Goal: Communication & Community: Ask a question

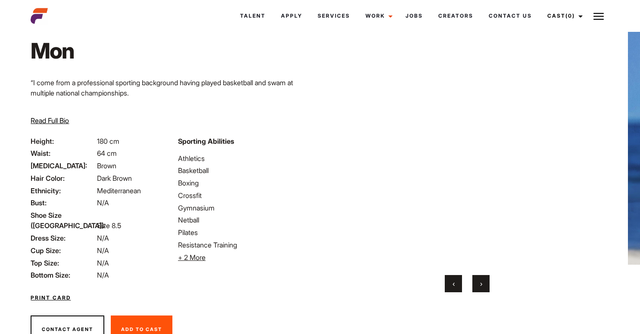
scroll to position [68, 0]
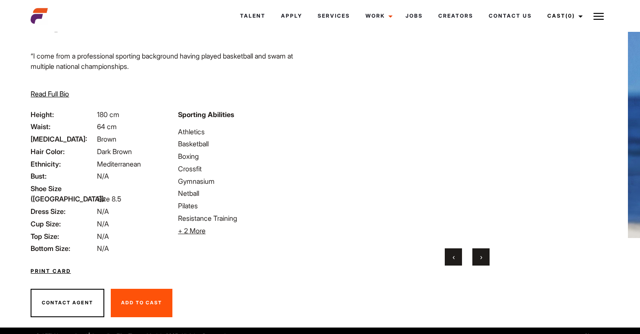
click at [70, 290] on button "Contact Agent" at bounding box center [68, 303] width 74 height 28
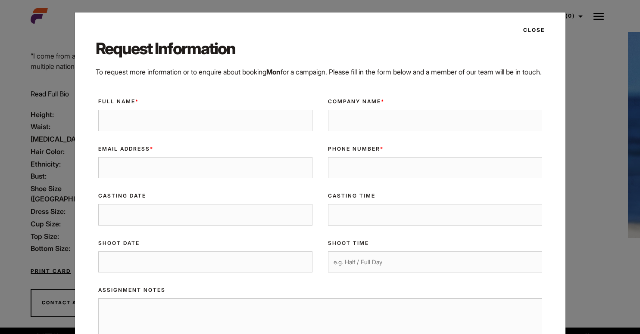
click at [167, 131] on input "Full Name *" at bounding box center [205, 121] width 214 height 22
type input "Matilda Price"
type input "Flat Pack Studios"
type input "matilda@flat-pack.co"
type input "0416015318"
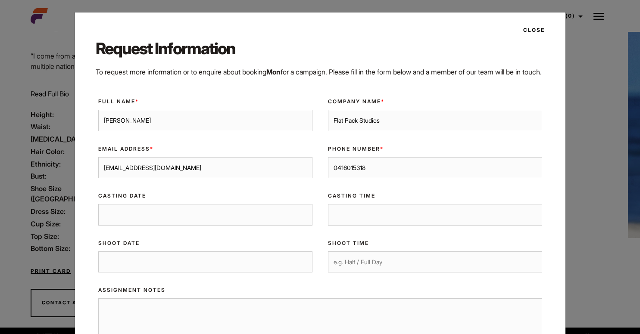
click at [146, 226] on input "Casting Date" at bounding box center [205, 215] width 214 height 22
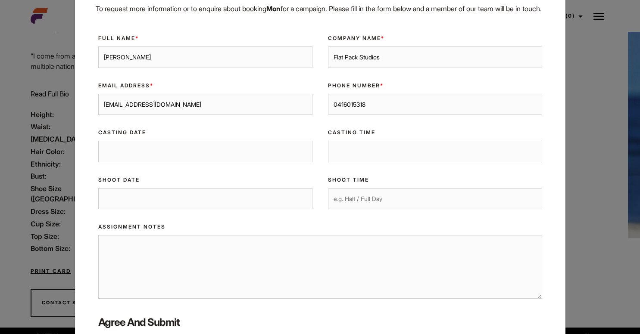
scroll to position [87, 0]
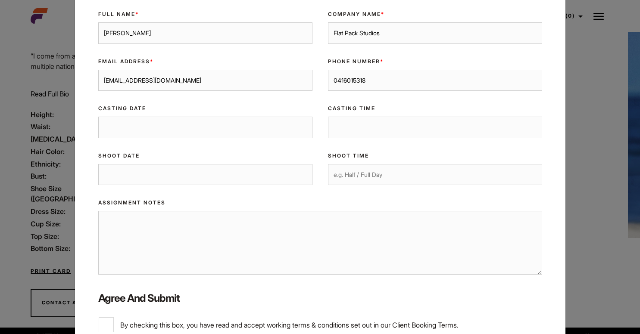
click at [137, 186] on input "Shoot Date" at bounding box center [205, 175] width 214 height 22
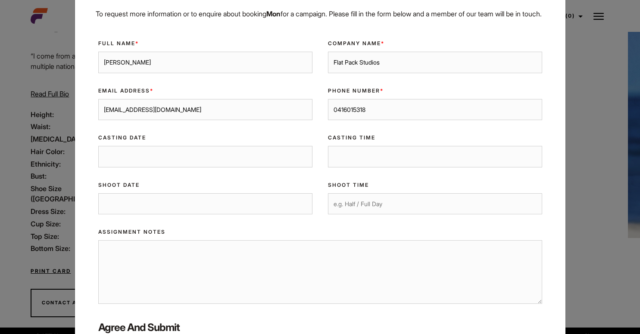
scroll to position [55, 0]
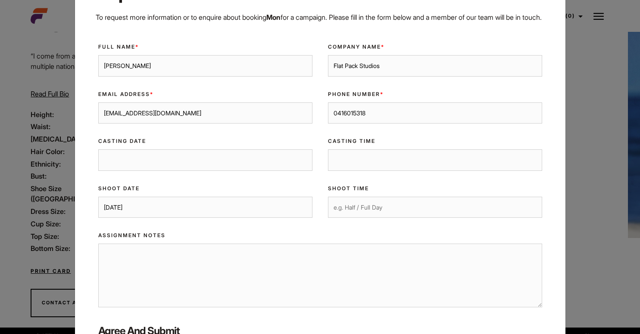
type input "23/09/2025"
click at [370, 218] on input "Half Dat" at bounding box center [435, 208] width 214 height 22
type input "Half Day"
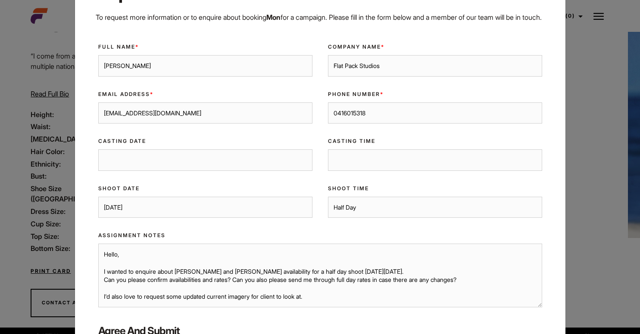
scroll to position [2, 0]
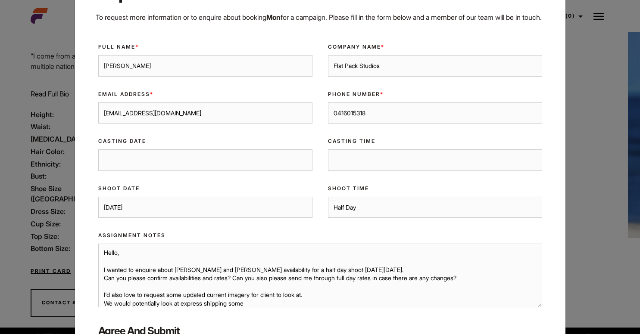
click at [400, 282] on textarea "Hello, I wanted to enquire about Mon and Nelson's availability for a half day s…" at bounding box center [320, 276] width 444 height 64
click at [267, 308] on textarea "Hello, I wanted to enquire about Mon and Nelson's availability for a half day s…" at bounding box center [320, 276] width 444 height 64
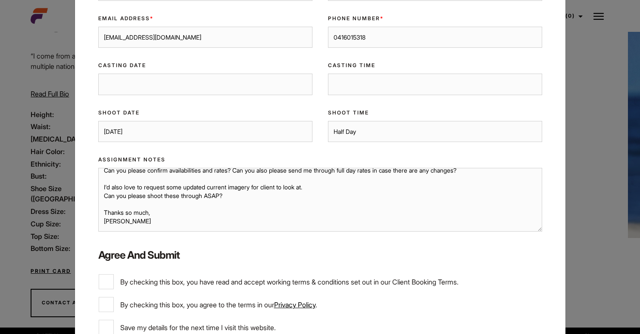
scroll to position [213, 0]
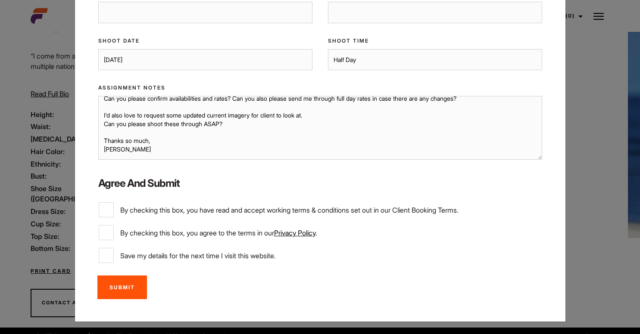
type textarea "Hello, I wanted to enquire about Mon and Nelson's availability for a half day s…"
click at [106, 211] on input "By checking this box, you have read and accept working terms & conditions set o…" at bounding box center [106, 209] width 15 height 15
checkbox input "true"
click at [106, 234] on input "By checking this box, you agree to the terms in our Privacy Policy ." at bounding box center [106, 232] width 15 height 15
checkbox input "true"
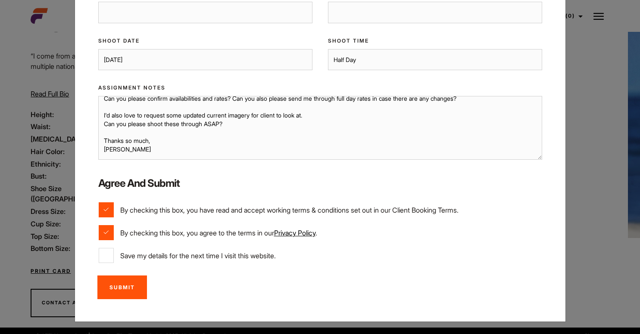
click at [121, 287] on input "Submit" at bounding box center [122, 288] width 50 height 24
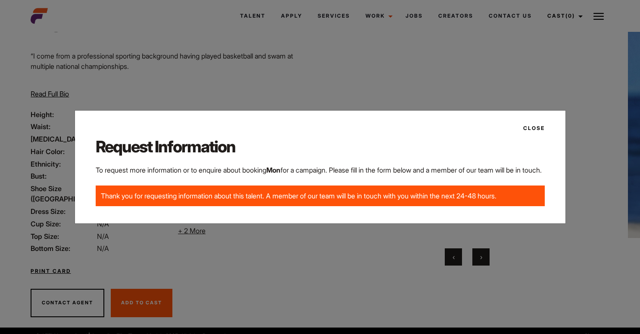
scroll to position [0, 0]
click at [529, 127] on button "Close" at bounding box center [531, 128] width 27 height 15
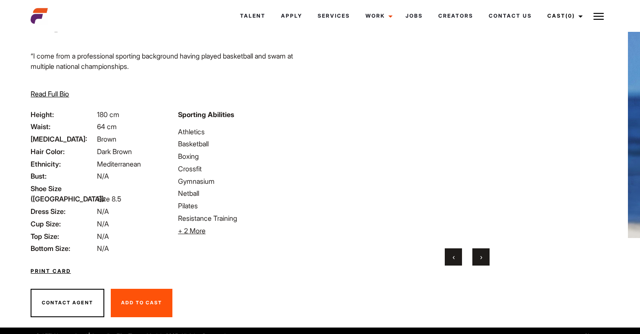
click at [193, 231] on span "+ 2 More" at bounding box center [192, 231] width 28 height 9
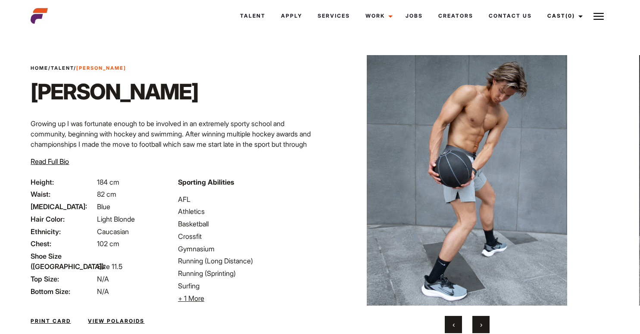
click at [66, 71] on span "Home / Talent / Liam G" at bounding box center [79, 68] width 96 height 7
click at [66, 66] on link "Talent" at bounding box center [62, 68] width 23 height 6
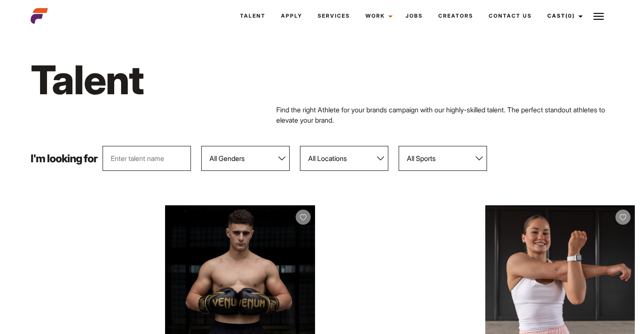
click at [134, 159] on input "text" at bounding box center [147, 158] width 88 height 25
type input "nelson"
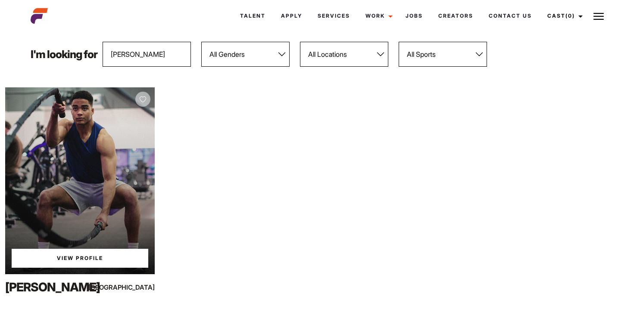
scroll to position [105, 0]
click at [103, 163] on div "View Profile" at bounding box center [79, 180] width 149 height 187
click at [105, 252] on link "View Profile" at bounding box center [80, 258] width 137 height 19
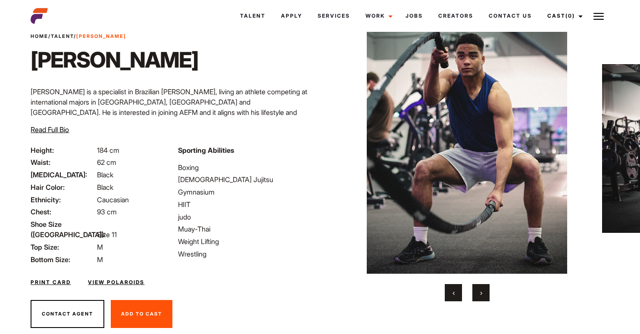
scroll to position [33, 0]
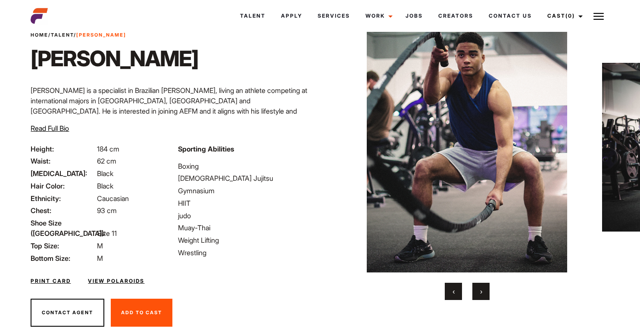
click at [483, 287] on button "›" at bounding box center [480, 291] width 17 height 17
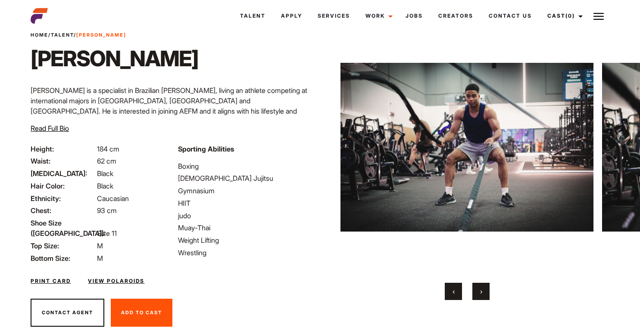
click at [483, 295] on button "›" at bounding box center [480, 291] width 17 height 17
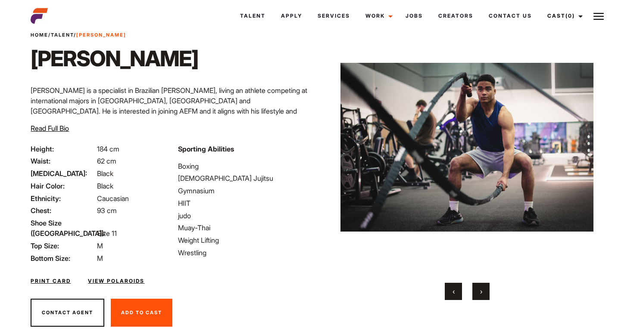
click at [483, 295] on button "›" at bounding box center [480, 291] width 17 height 17
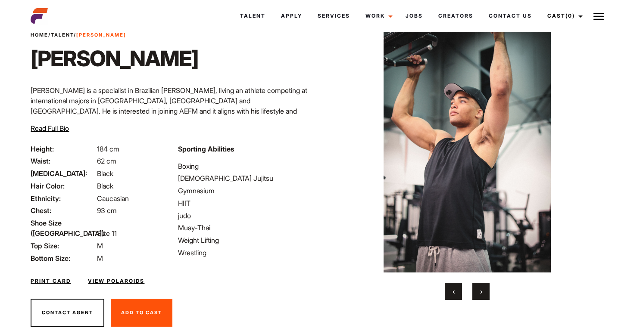
click at [483, 295] on button "›" at bounding box center [480, 291] width 17 height 17
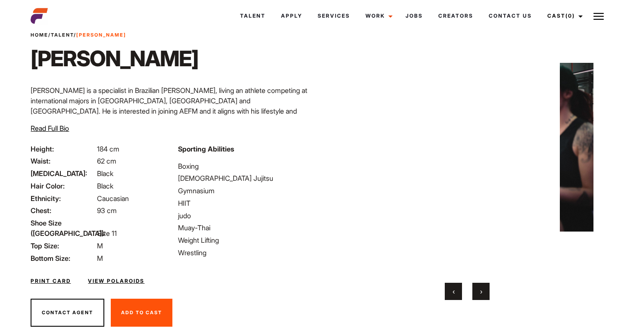
click at [483, 295] on button "›" at bounding box center [480, 291] width 17 height 17
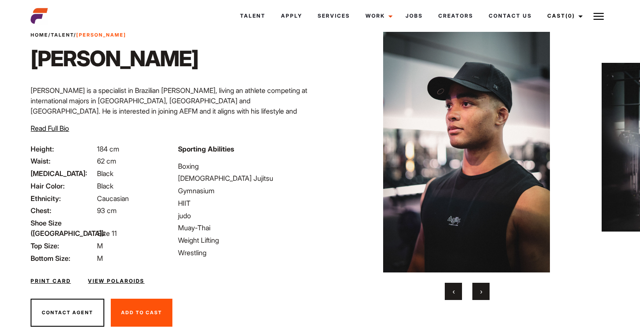
click at [483, 295] on button "›" at bounding box center [480, 291] width 17 height 17
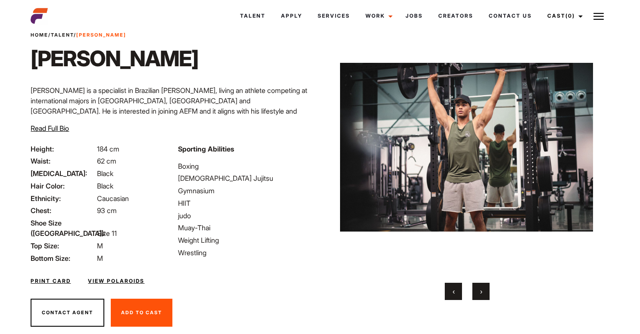
click at [483, 295] on button "›" at bounding box center [480, 291] width 17 height 17
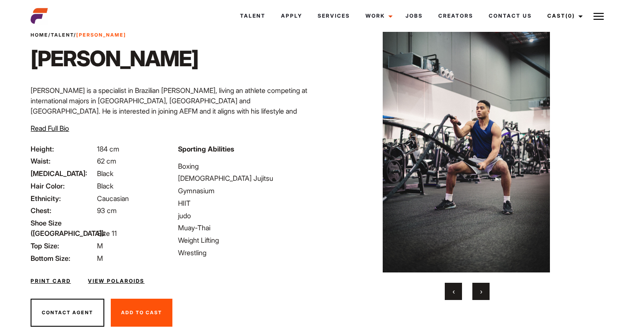
scroll to position [40, 0]
